Goal: Use online tool/utility: Utilize a website feature to perform a specific function

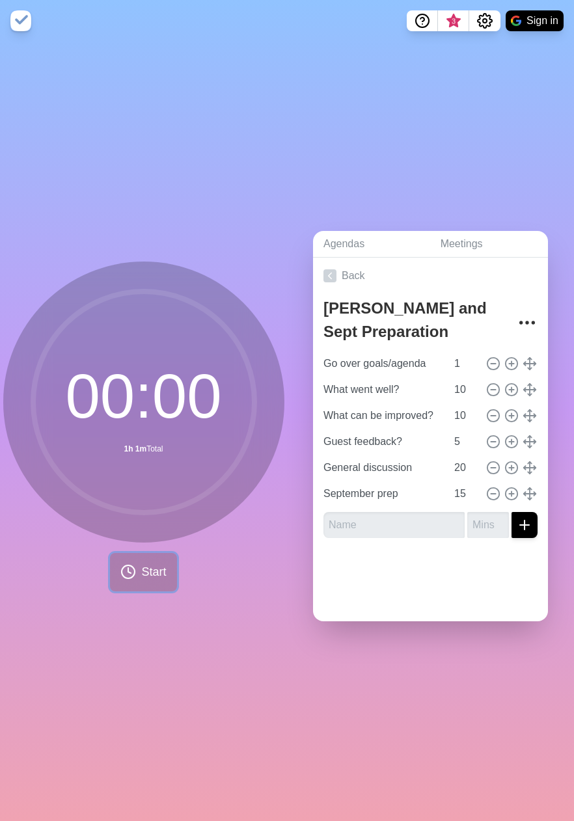
click at [158, 566] on span "Start" at bounding box center [153, 573] width 25 height 18
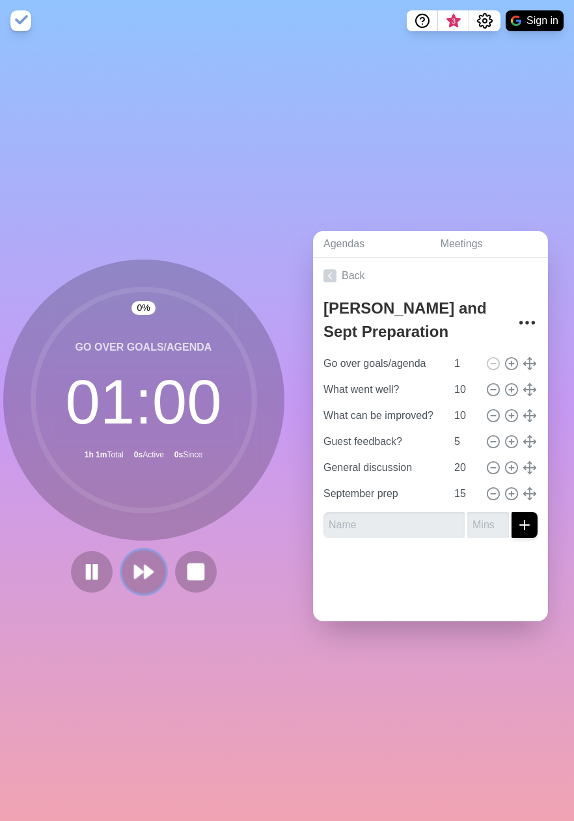
click at [145, 569] on polygon at bounding box center [149, 572] width 8 height 13
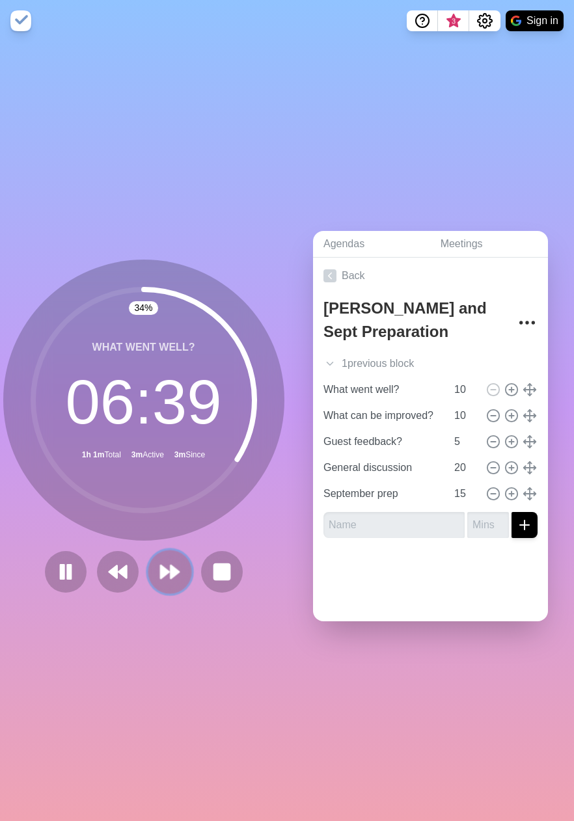
click at [161, 570] on polygon at bounding box center [165, 572] width 8 height 13
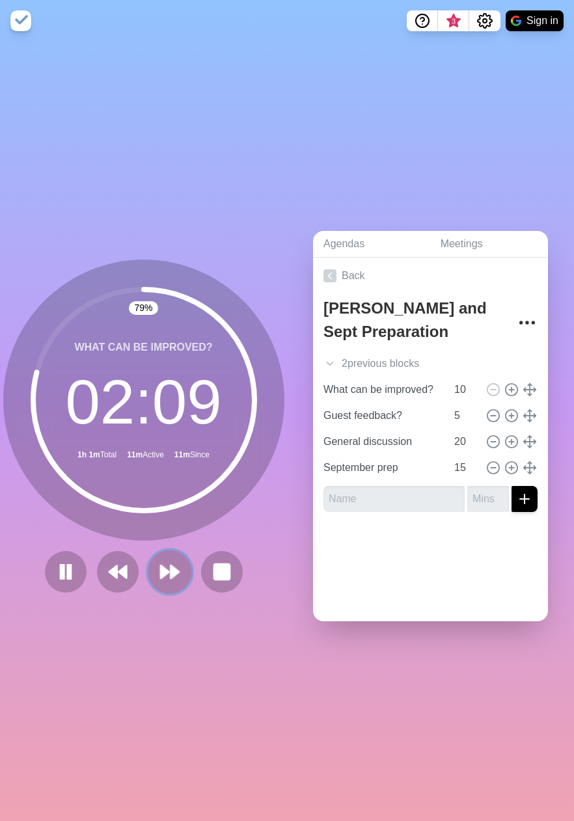
click at [161, 573] on icon at bounding box center [170, 572] width 22 height 22
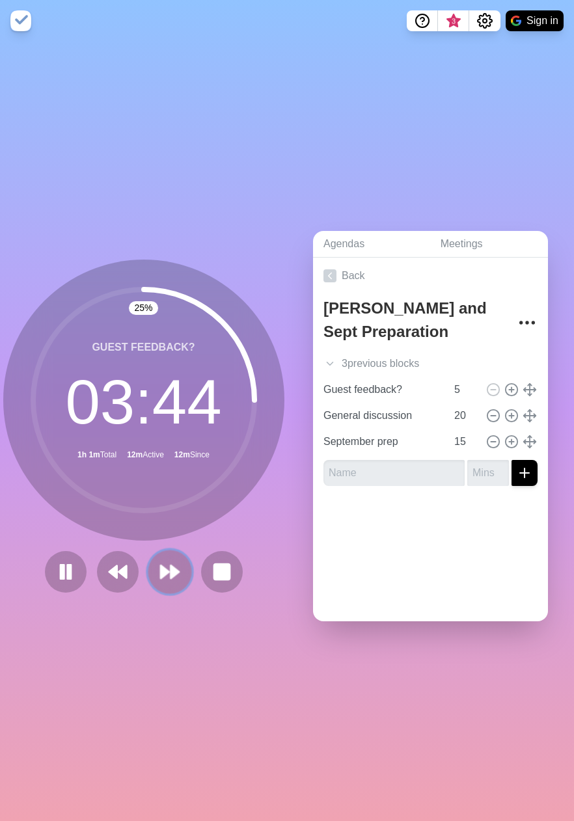
click at [161, 570] on polygon at bounding box center [165, 572] width 8 height 13
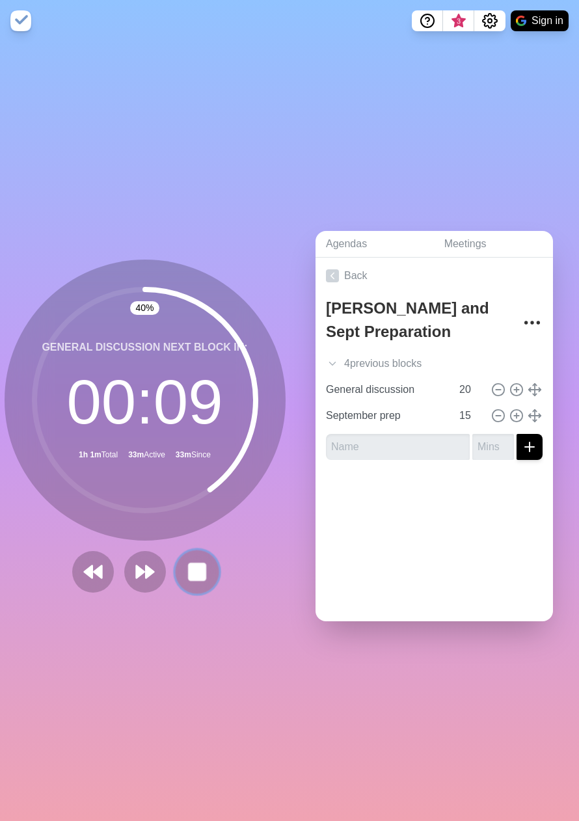
click at [200, 568] on rect at bounding box center [197, 572] width 16 height 16
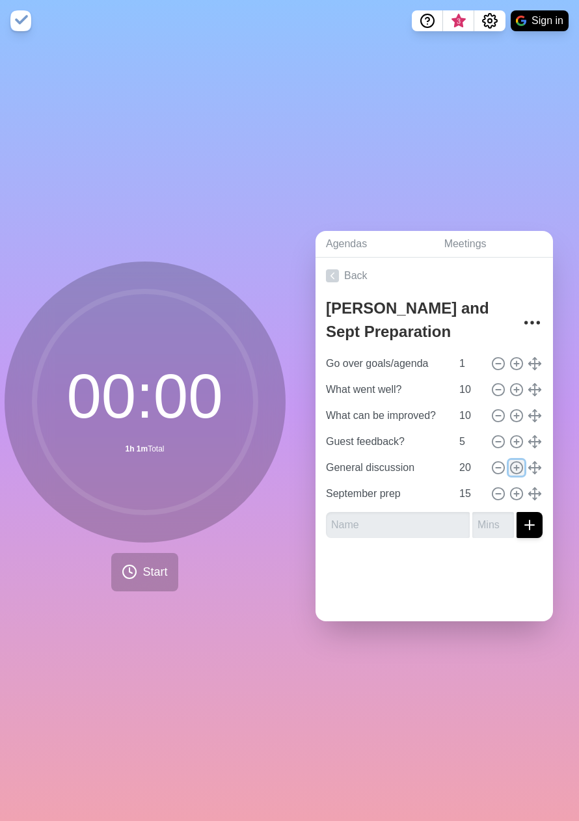
click at [510, 465] on icon at bounding box center [517, 468] width 14 height 14
type input "General discussion"
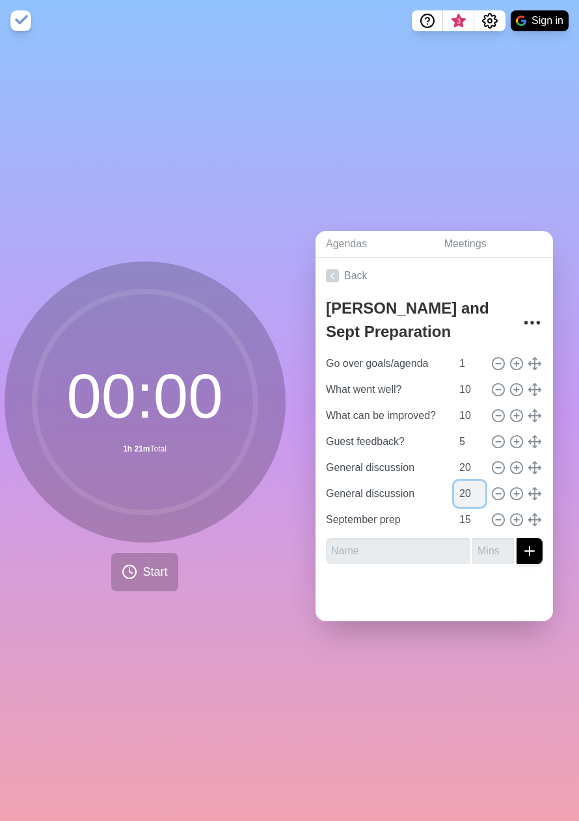
click at [454, 482] on input "20" at bounding box center [469, 494] width 31 height 26
type input "2"
type input "5"
drag, startPoint x: 195, startPoint y: 518, endPoint x: 212, endPoint y: 499, distance: 25.4
click at [195, 518] on icon at bounding box center [145, 402] width 260 height 260
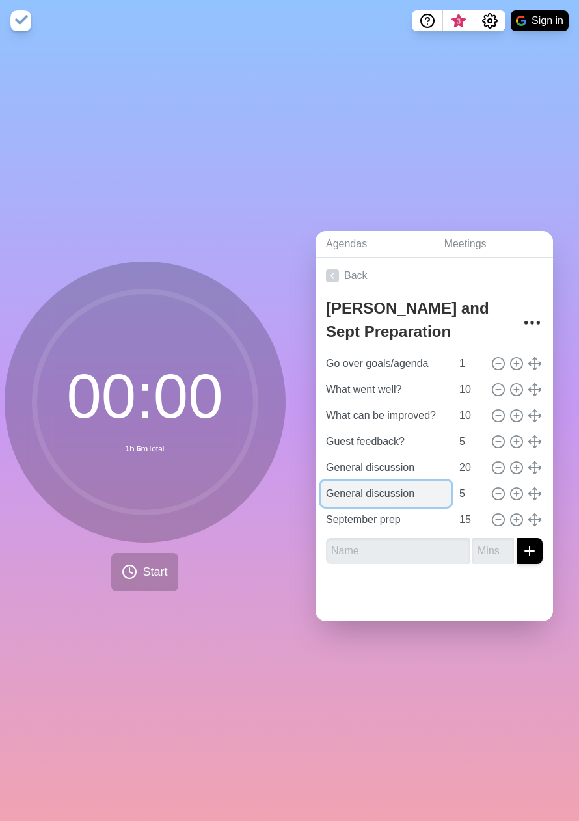
click at [355, 492] on input "General discussion" at bounding box center [386, 494] width 131 height 26
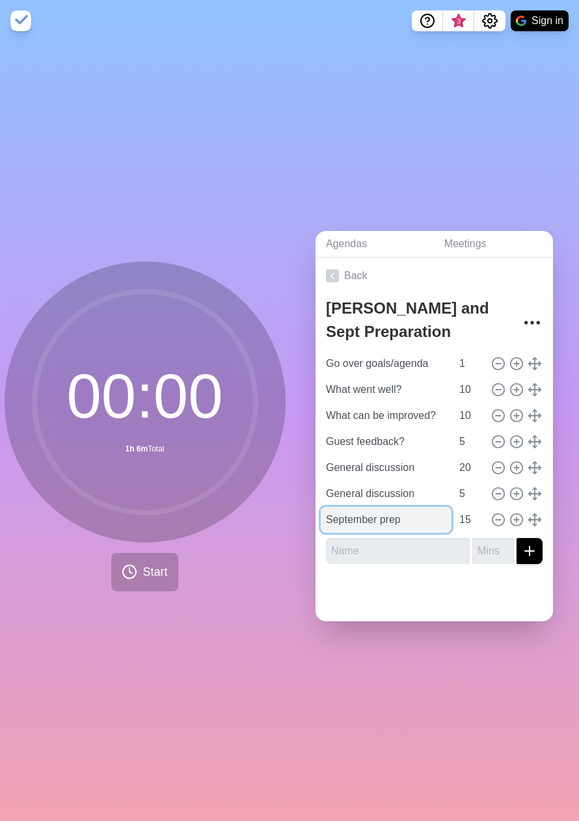
click at [351, 519] on input "September prep" at bounding box center [386, 520] width 131 height 26
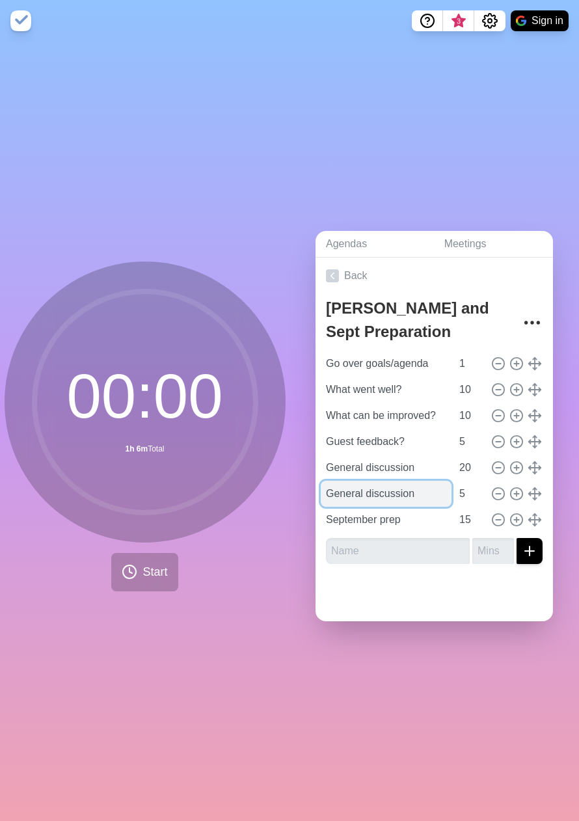
click at [361, 493] on input "General discussion" at bounding box center [386, 494] width 131 height 26
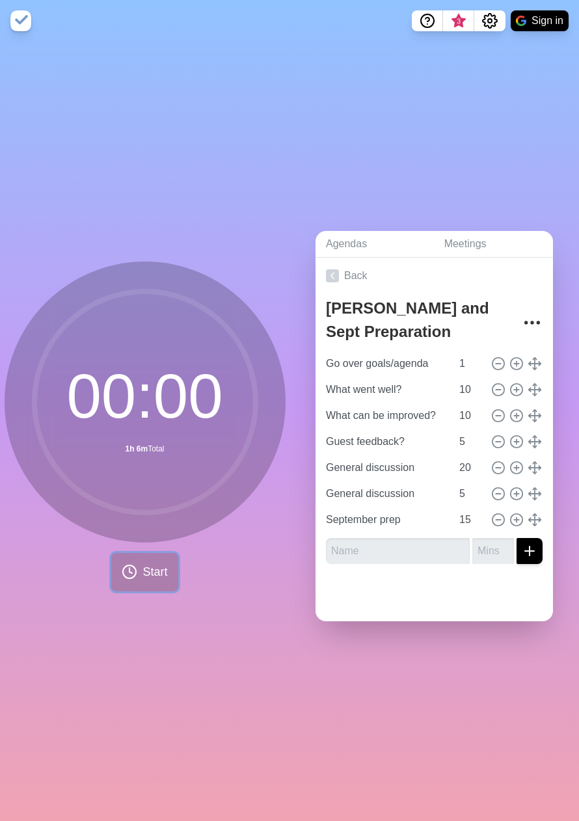
click at [151, 579] on button "Start" at bounding box center [144, 572] width 66 height 38
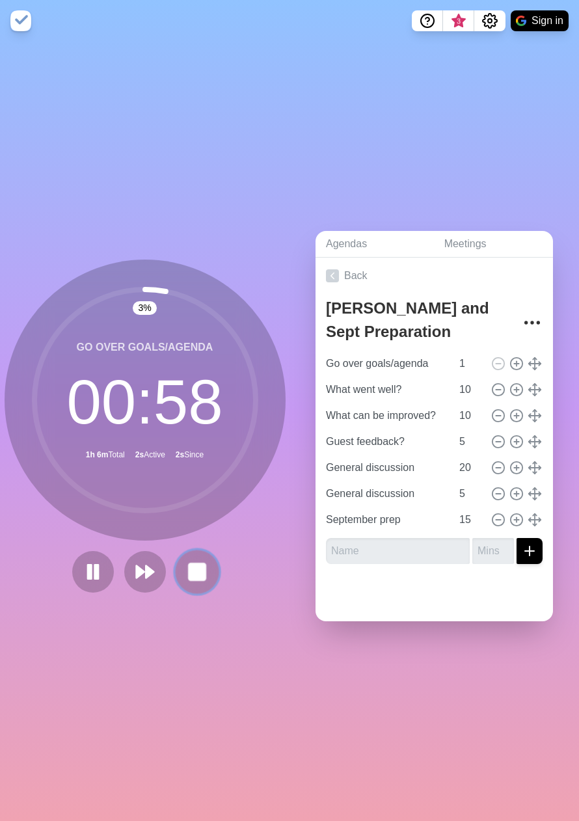
click at [202, 573] on icon at bounding box center [197, 572] width 22 height 22
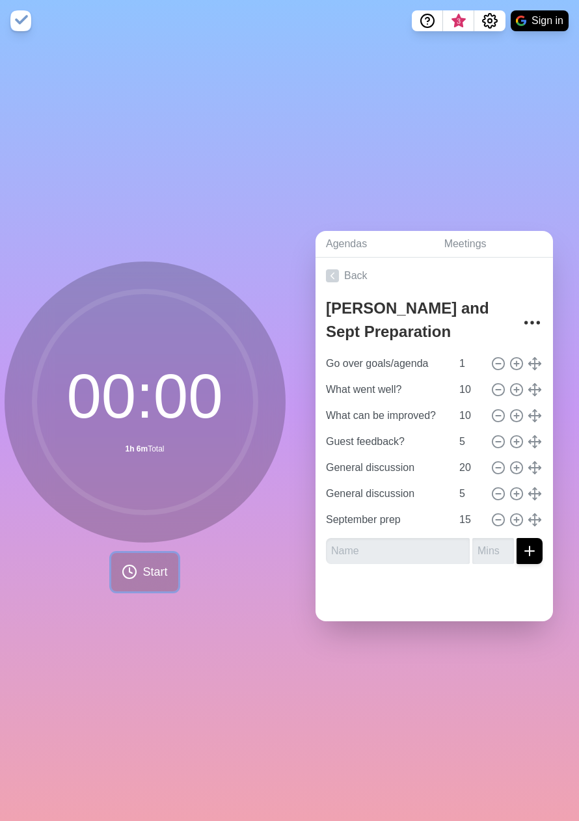
click at [128, 568] on icon at bounding box center [130, 572] width 16 height 16
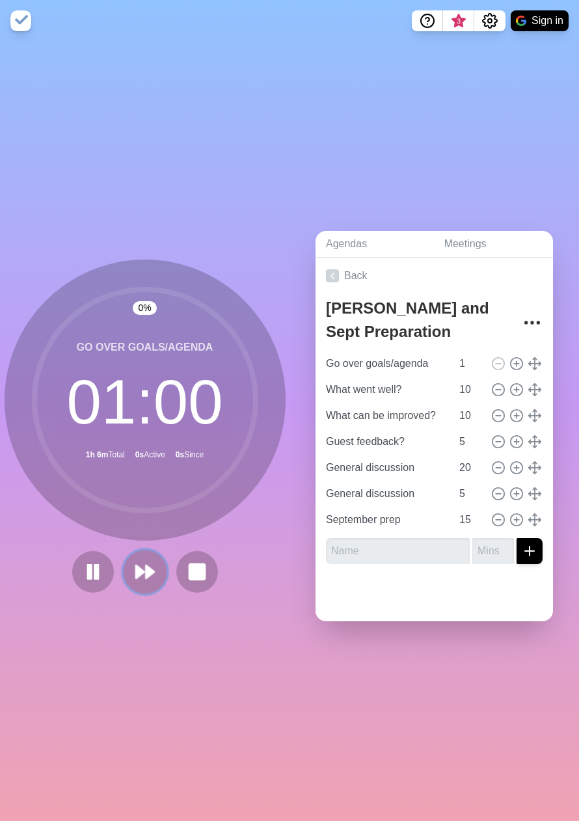
click at [146, 566] on polygon at bounding box center [150, 572] width 8 height 13
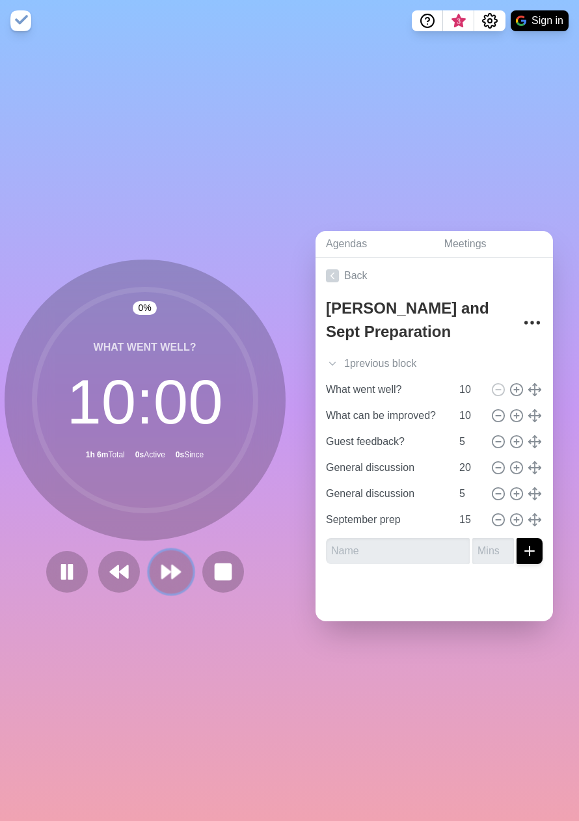
click at [149, 566] on button at bounding box center [171, 572] width 44 height 44
click at [143, 567] on div at bounding box center [145, 572] width 208 height 42
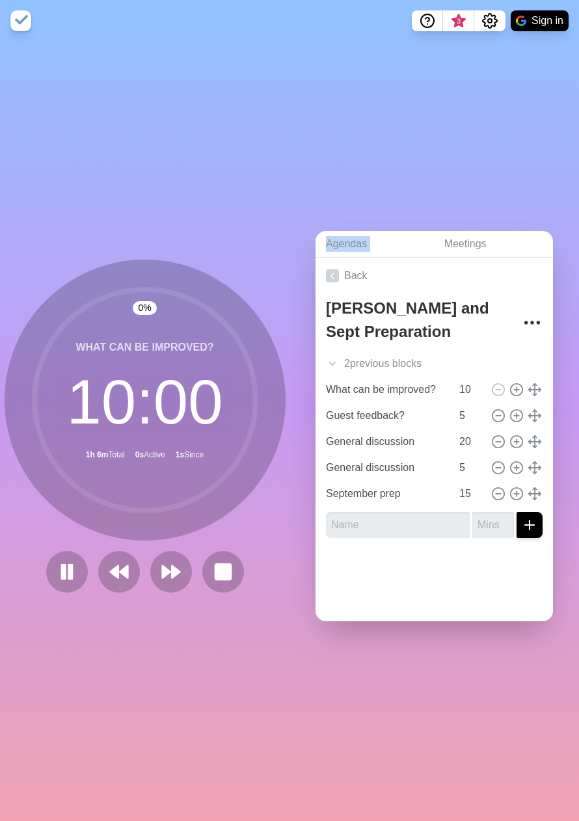
click at [143, 567] on div at bounding box center [145, 572] width 208 height 42
click at [152, 565] on button at bounding box center [171, 572] width 44 height 44
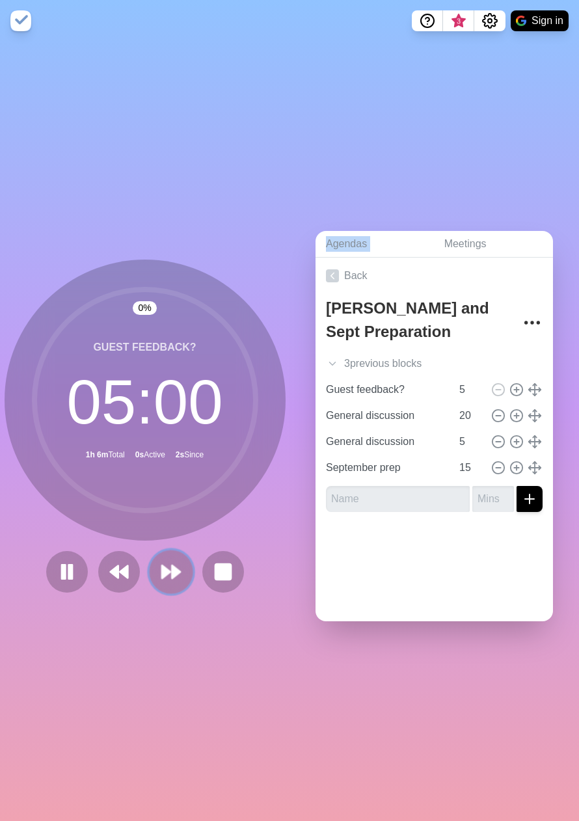
click at [164, 567] on polygon at bounding box center [166, 572] width 8 height 13
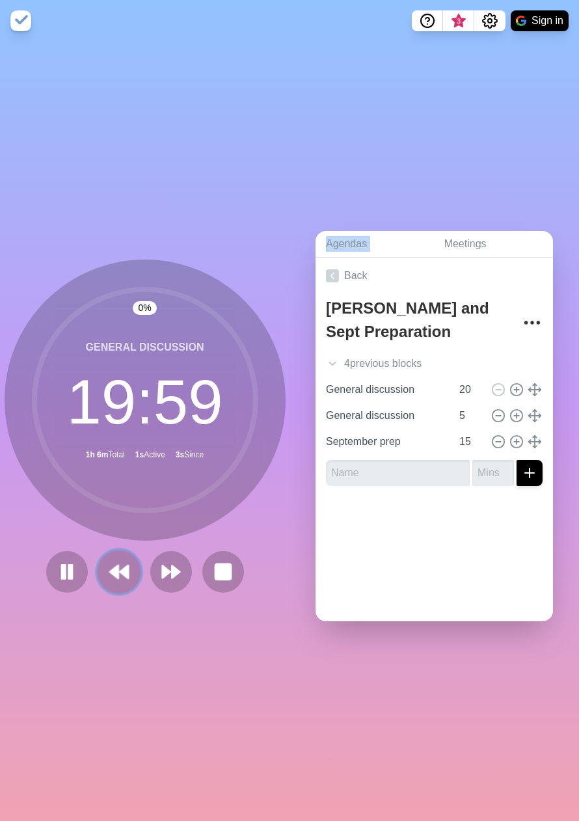
click at [100, 572] on button at bounding box center [119, 572] width 44 height 44
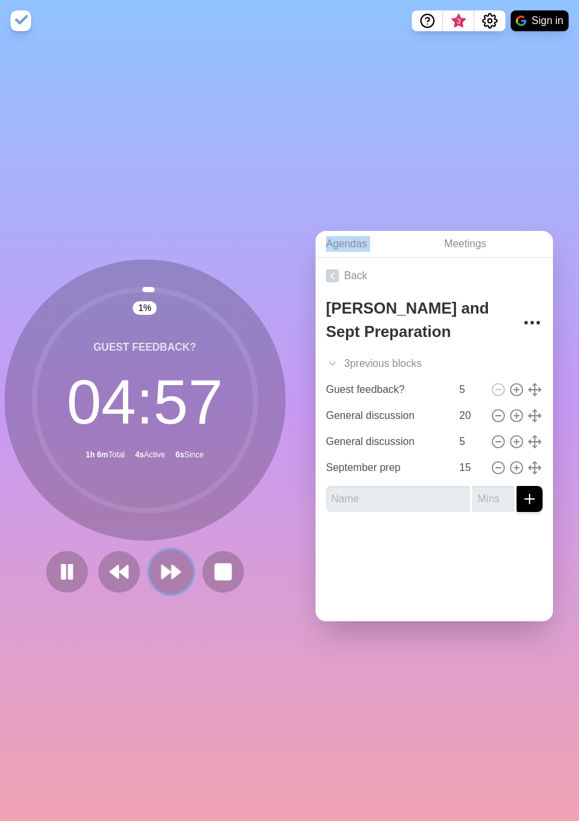
click at [160, 575] on icon at bounding box center [171, 572] width 22 height 22
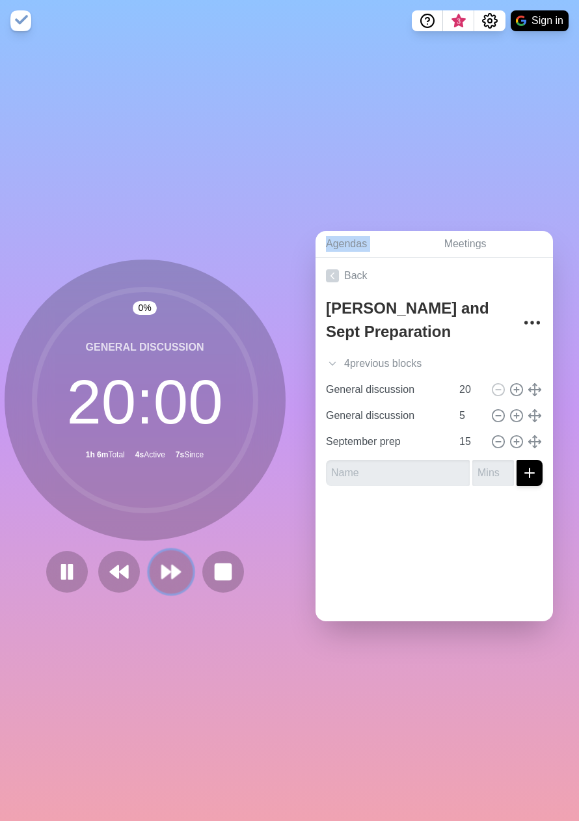
click at [160, 575] on icon at bounding box center [171, 572] width 22 height 22
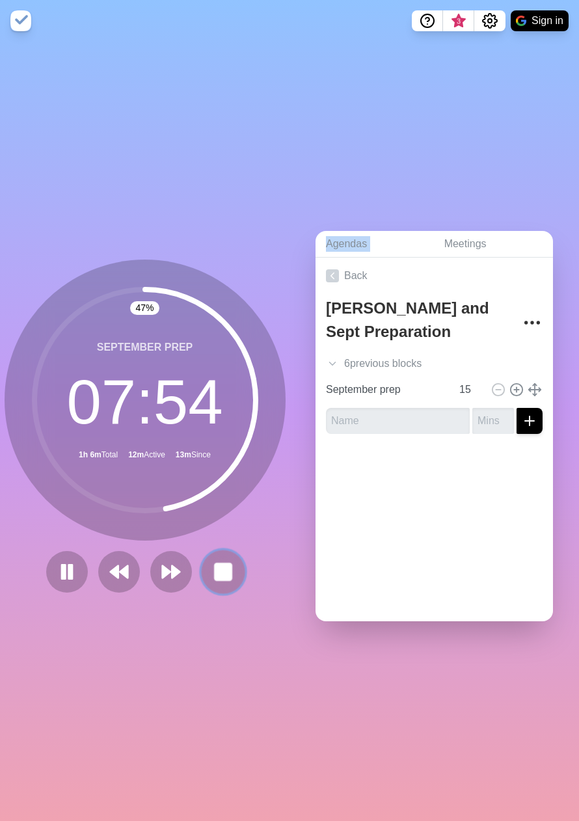
click at [218, 552] on button at bounding box center [223, 572] width 44 height 44
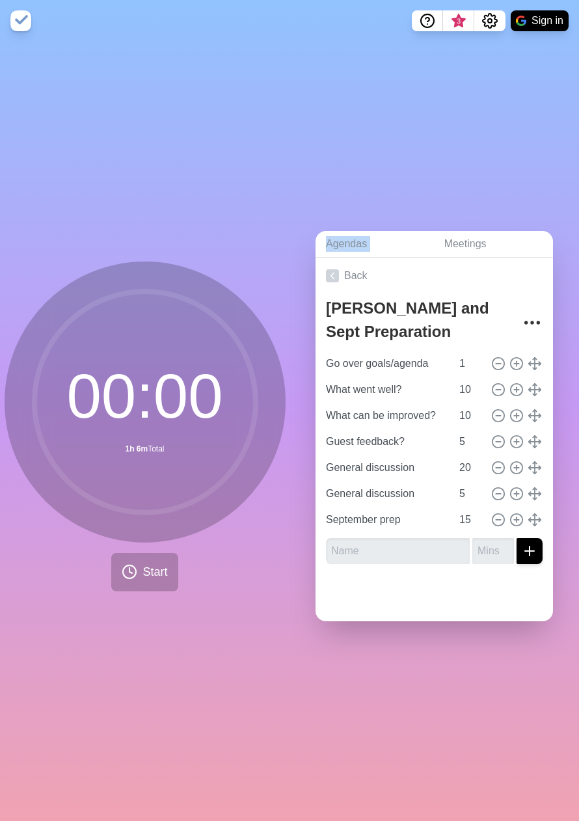
click at [440, 126] on div "Agendas Meetings Back [PERSON_NAME] and Sept Preparation Go over goals/agenda 1…" at bounding box center [435, 432] width 290 height 780
click at [405, 120] on div "Agendas Meetings Back [PERSON_NAME] and Sept Preparation Go over goals/agenda 1…" at bounding box center [435, 432] width 290 height 780
